Goal: Find specific page/section: Find specific page/section

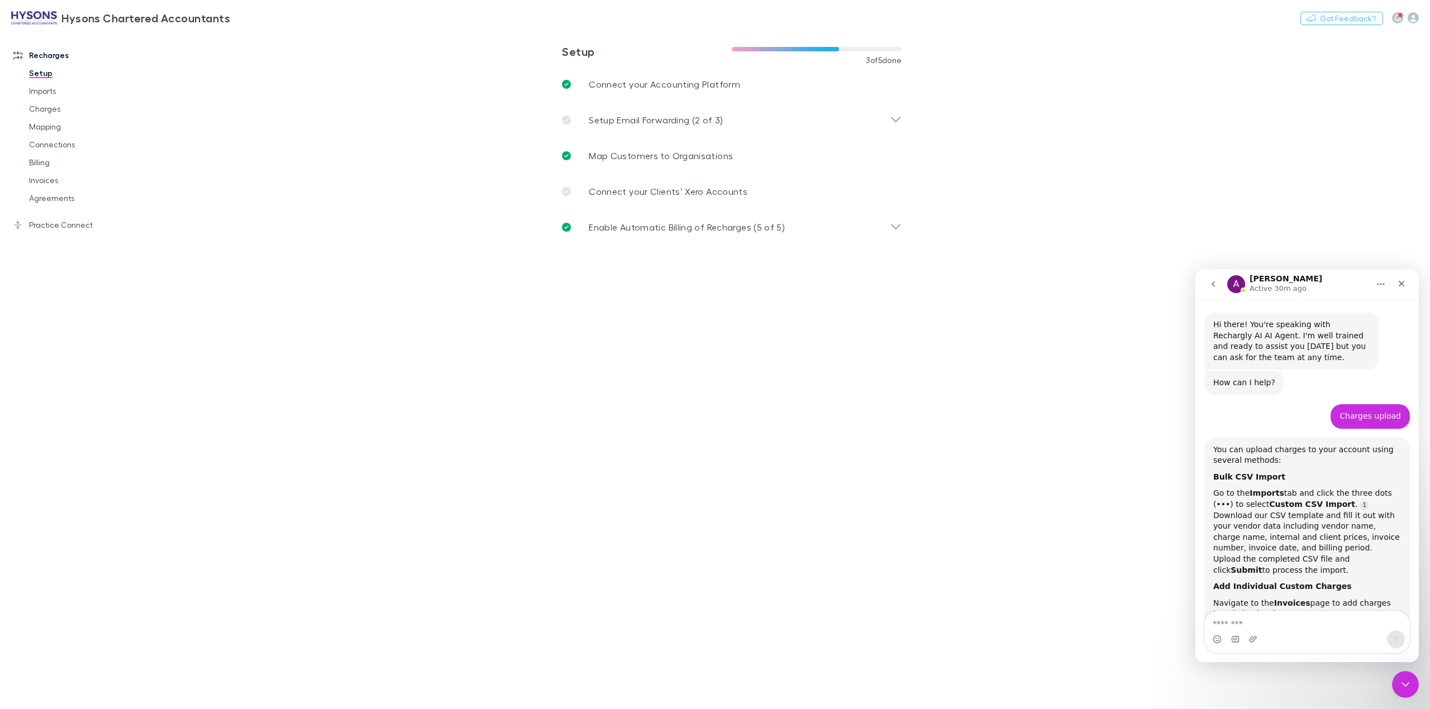
scroll to position [2023, 0]
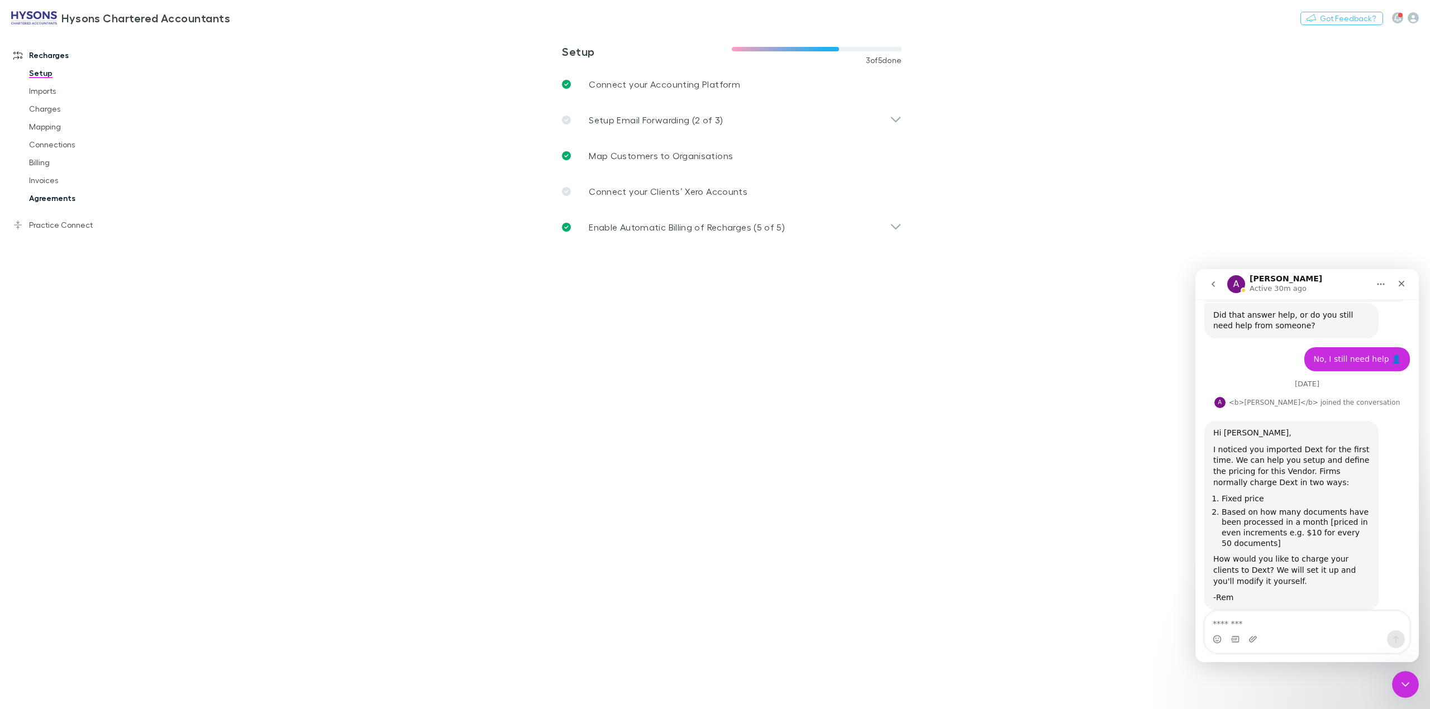
click at [54, 197] on link "Agreements" at bounding box center [88, 198] width 141 height 18
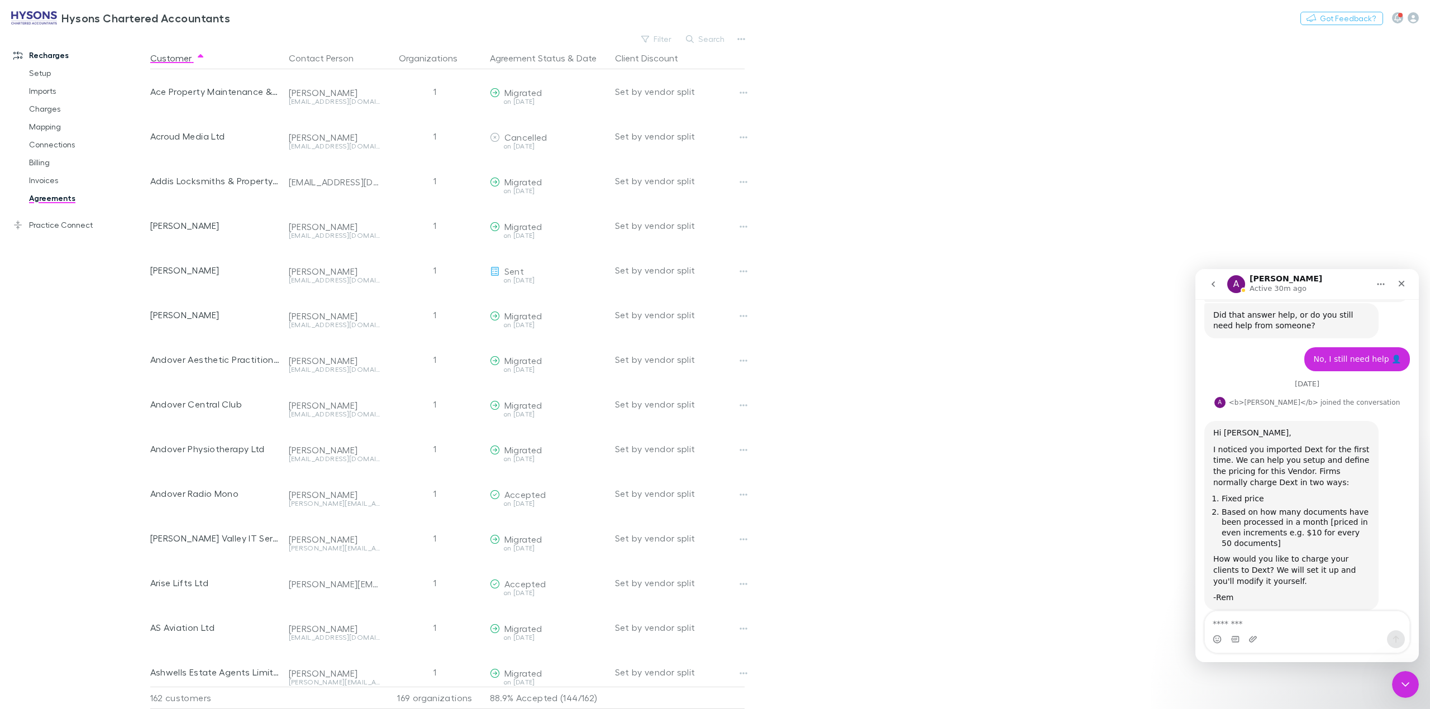
click at [724, 41] on button "Search" at bounding box center [705, 38] width 51 height 13
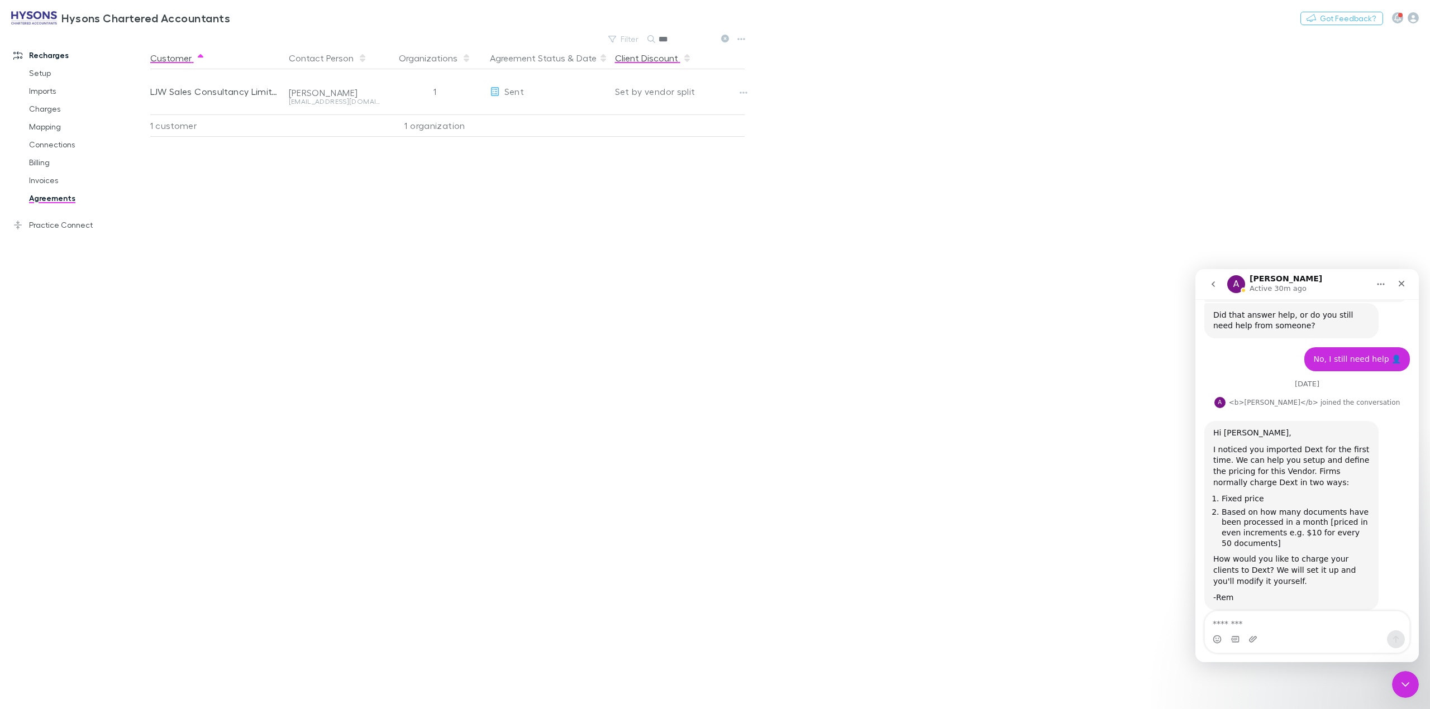
type input "***"
click at [54, 182] on link "Invoices" at bounding box center [88, 180] width 141 height 18
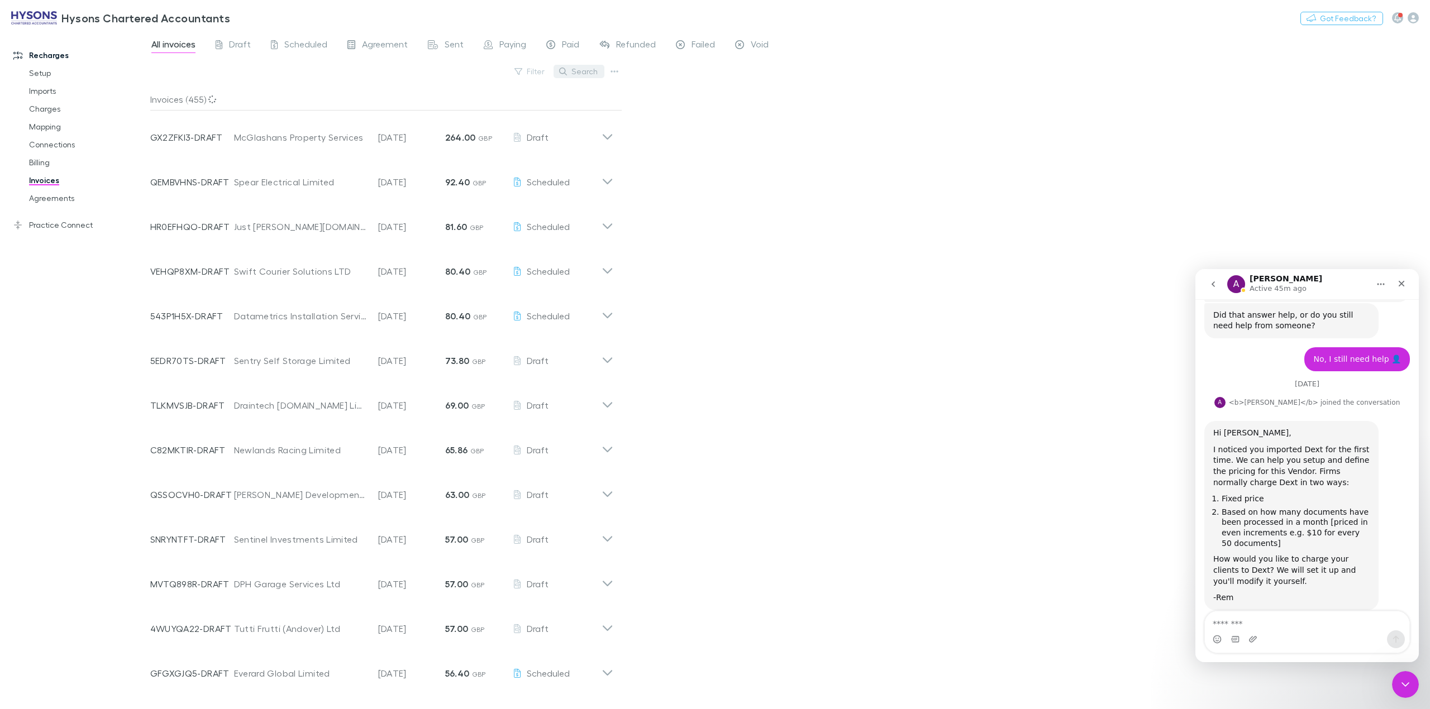
click at [583, 73] on button "Search" at bounding box center [578, 71] width 51 height 13
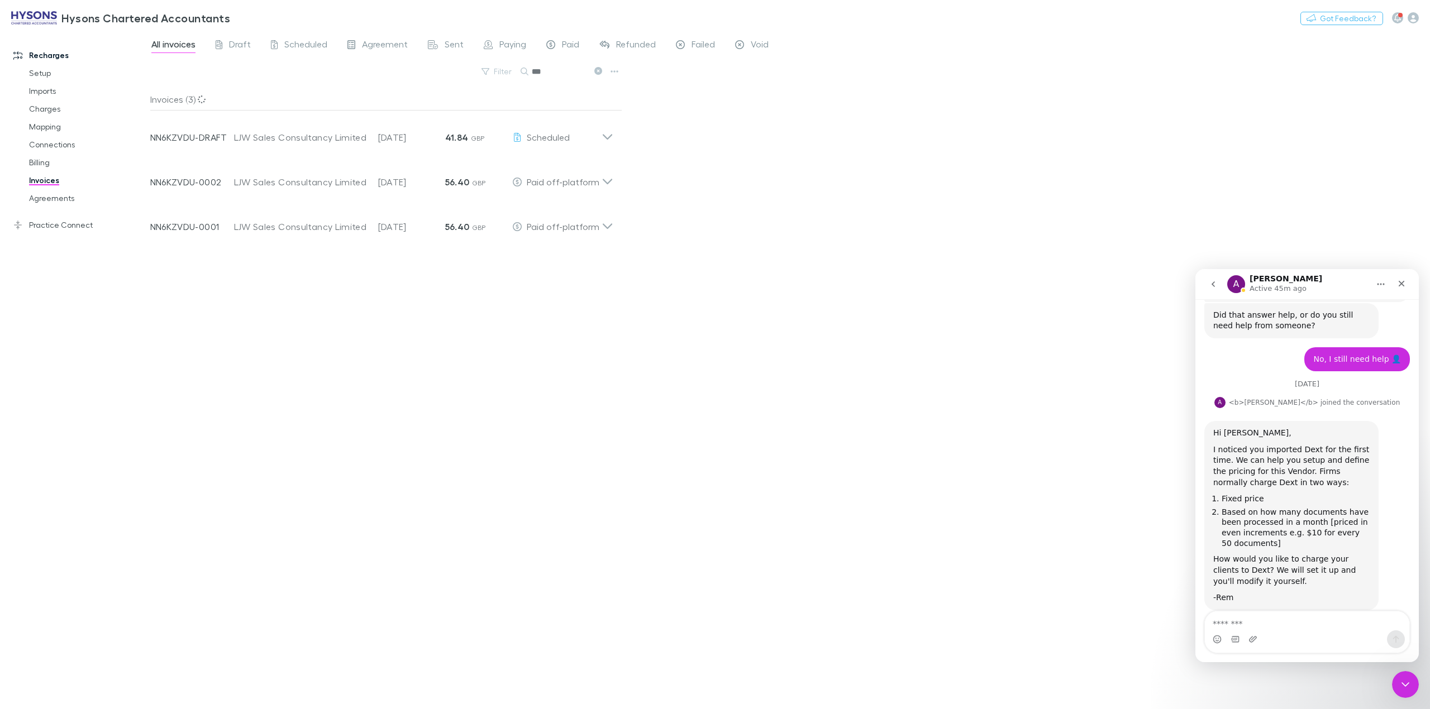
type input "***"
click at [606, 137] on icon at bounding box center [607, 133] width 12 height 22
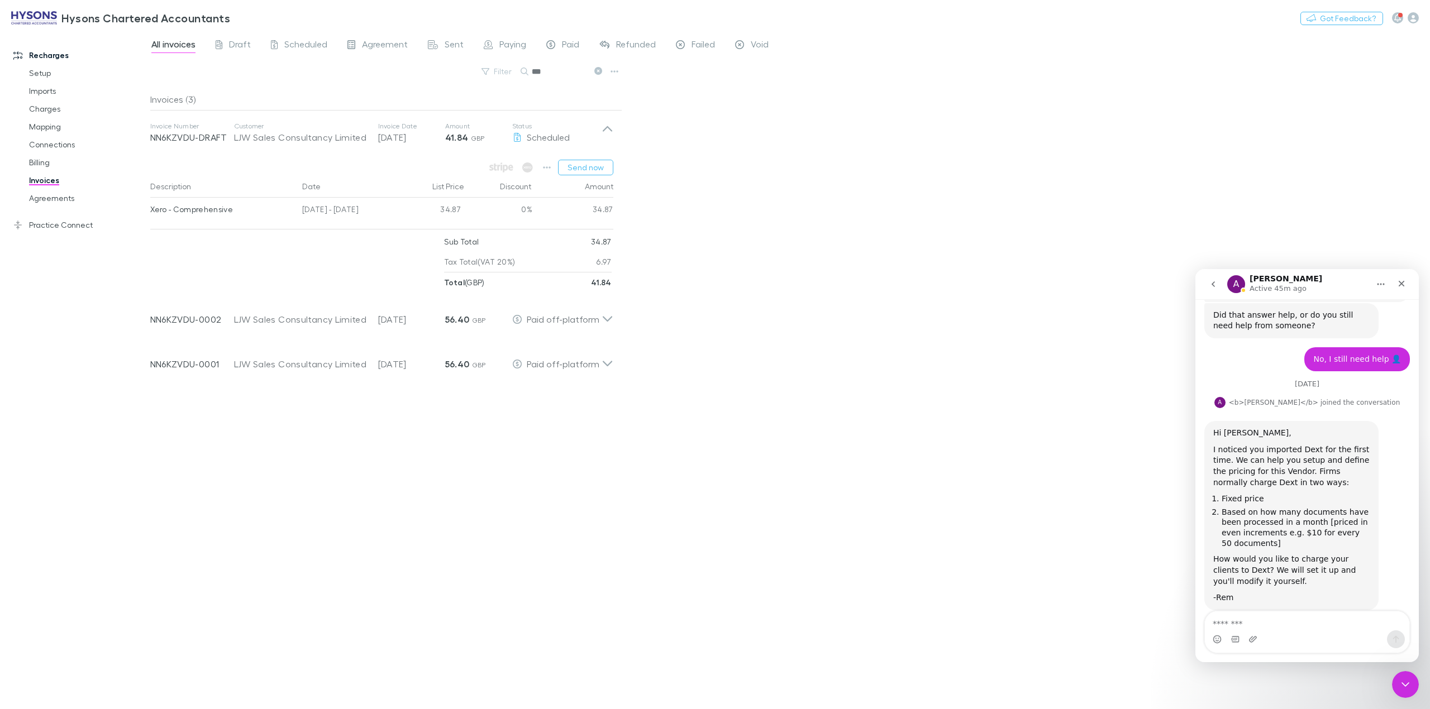
click at [740, 185] on div "All invoices Draft Scheduled Agreement Sent Paying Paid Refunded Failed Void Fi…" at bounding box center [789, 370] width 1279 height 678
click at [904, 207] on div "All invoices Draft Scheduled Agreement Sent Paying Paid Refunded Failed Void Fi…" at bounding box center [789, 370] width 1279 height 678
click at [59, 195] on link "Agreements" at bounding box center [88, 198] width 141 height 18
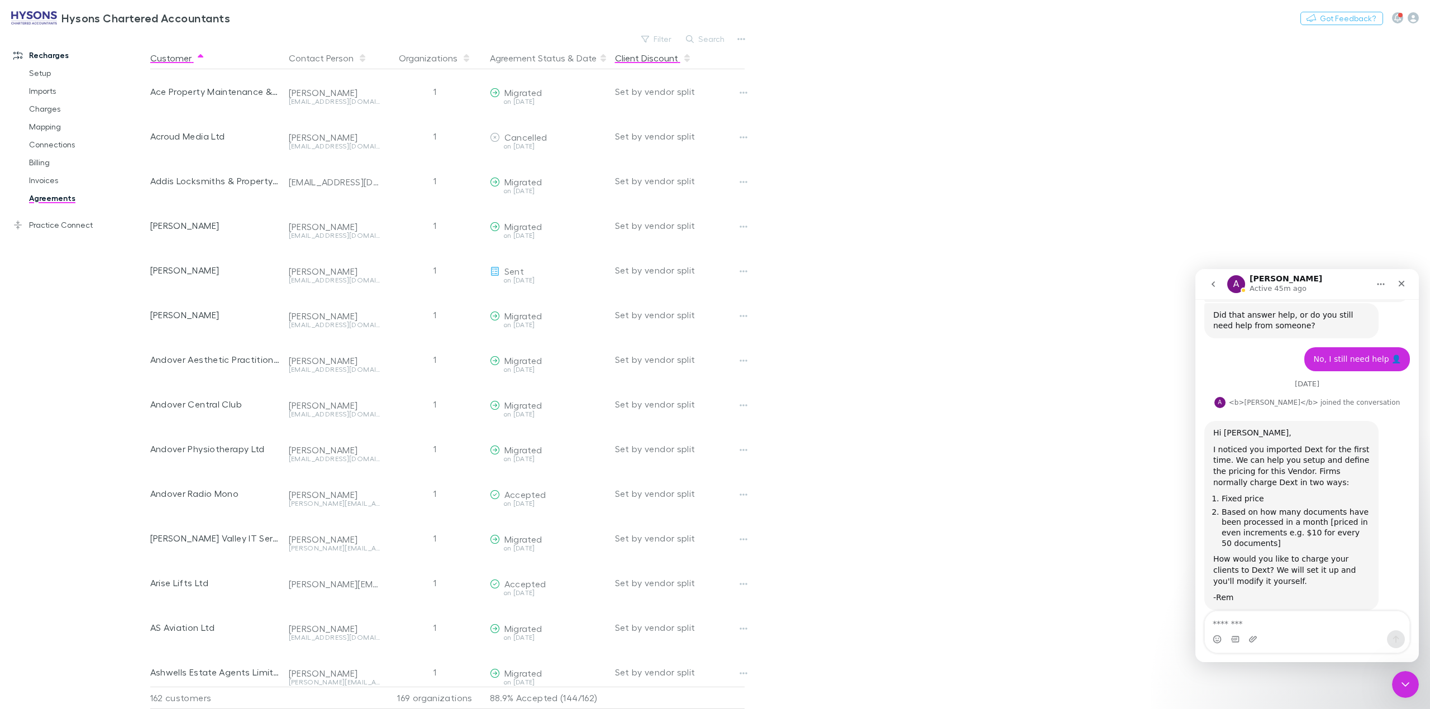
drag, startPoint x: 700, startPoint y: 37, endPoint x: 673, endPoint y: 51, distance: 30.5
click at [700, 37] on button "Search" at bounding box center [705, 38] width 51 height 13
click at [679, 41] on input "text" at bounding box center [686, 39] width 56 height 16
click at [710, 35] on button "Search" at bounding box center [705, 38] width 51 height 13
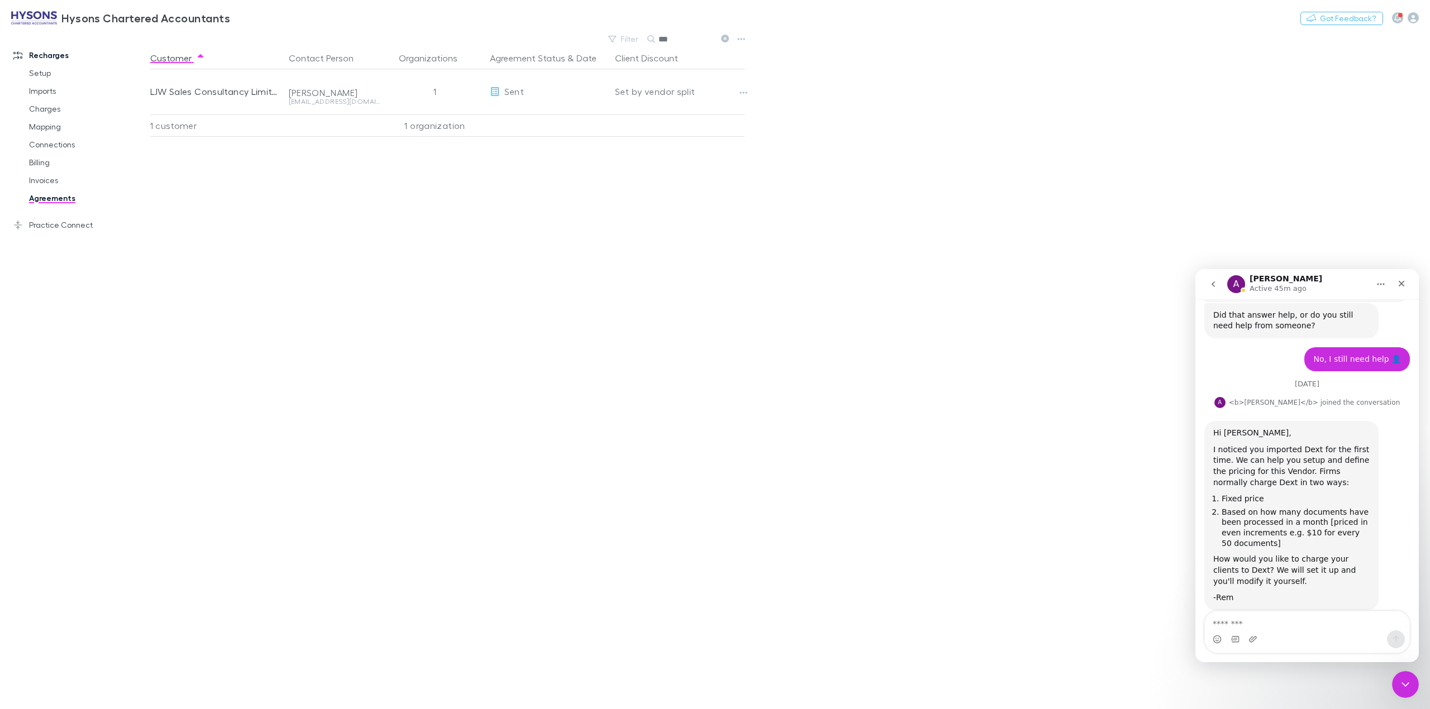
type input "***"
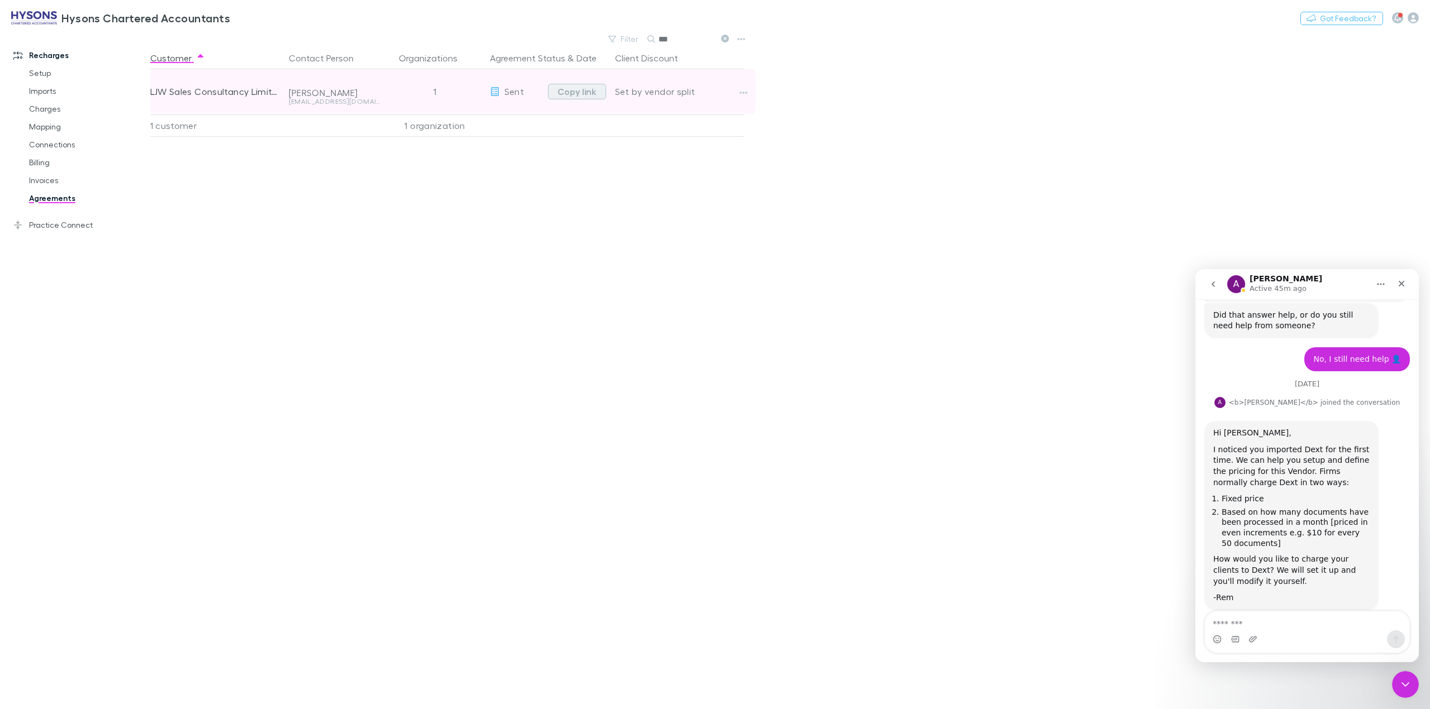
click at [563, 92] on button "Copy link" at bounding box center [577, 92] width 58 height 16
